Goal: Information Seeking & Learning: Understand process/instructions

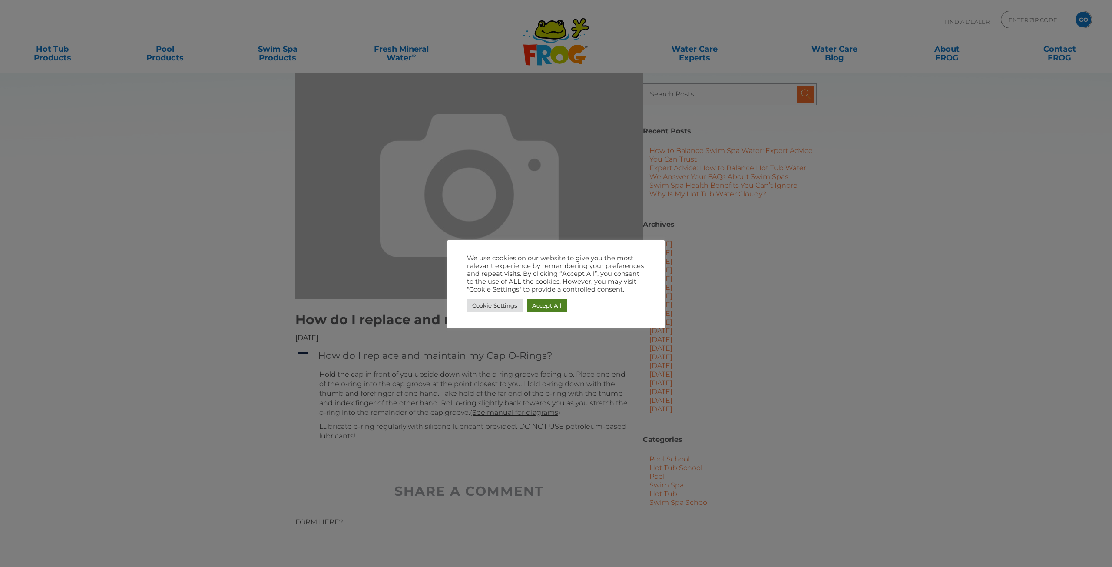
click at [544, 302] on link "Accept All" at bounding box center [547, 305] width 40 height 13
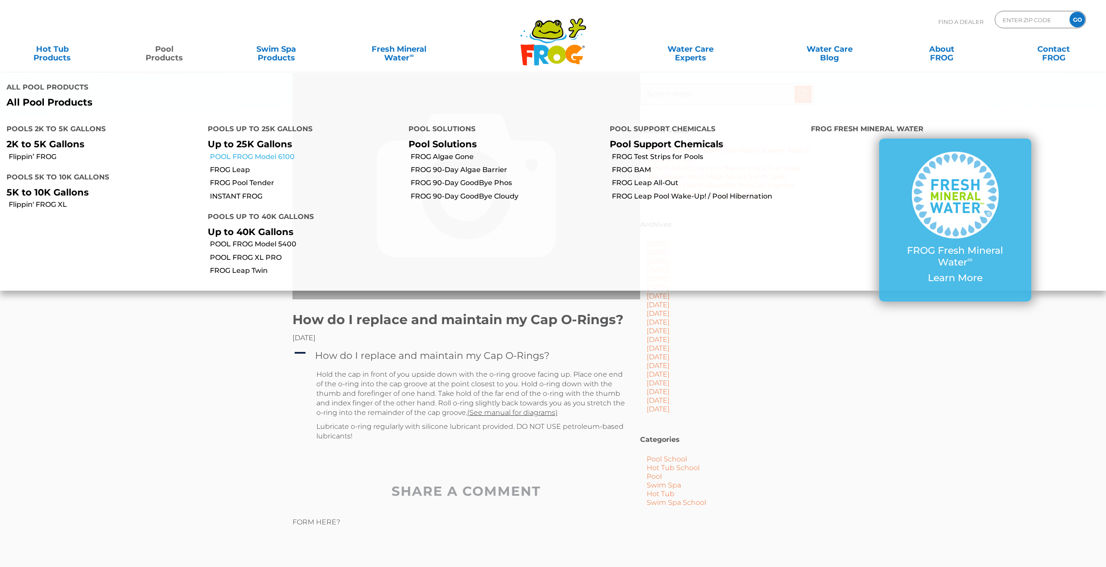
click at [247, 152] on link "POOL FROG Model 6100" at bounding box center [306, 157] width 192 height 10
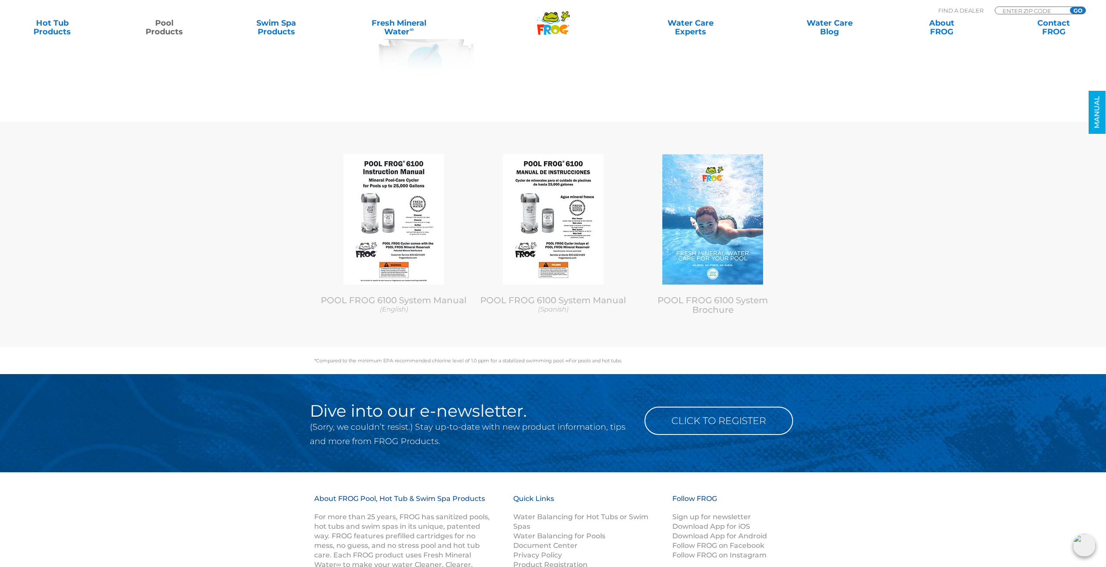
scroll to position [3693, 0]
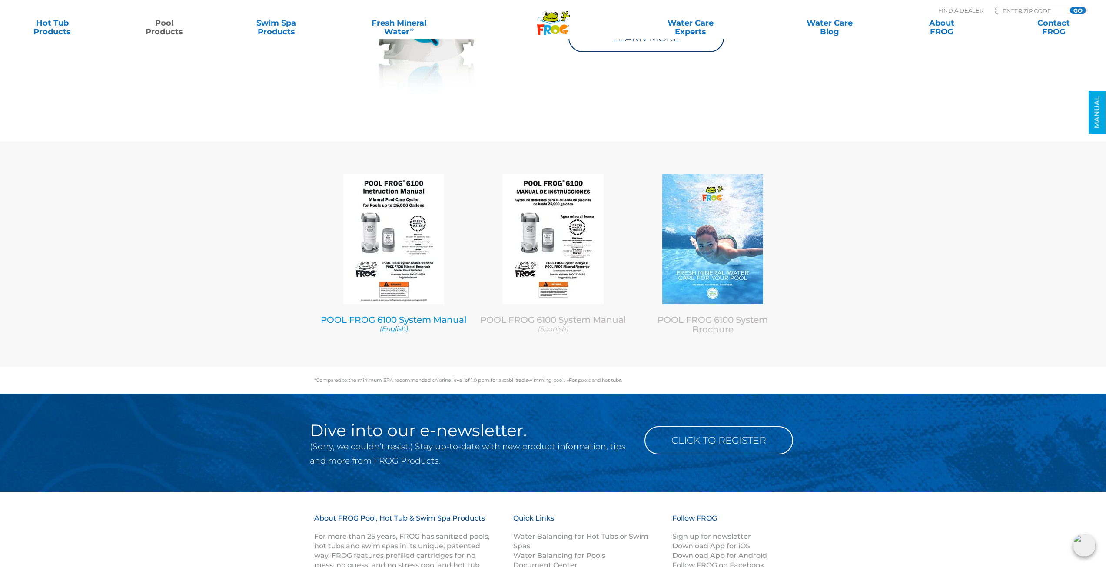
click at [405, 257] on img at bounding box center [393, 239] width 101 height 130
